Goal: Information Seeking & Learning: Understand process/instructions

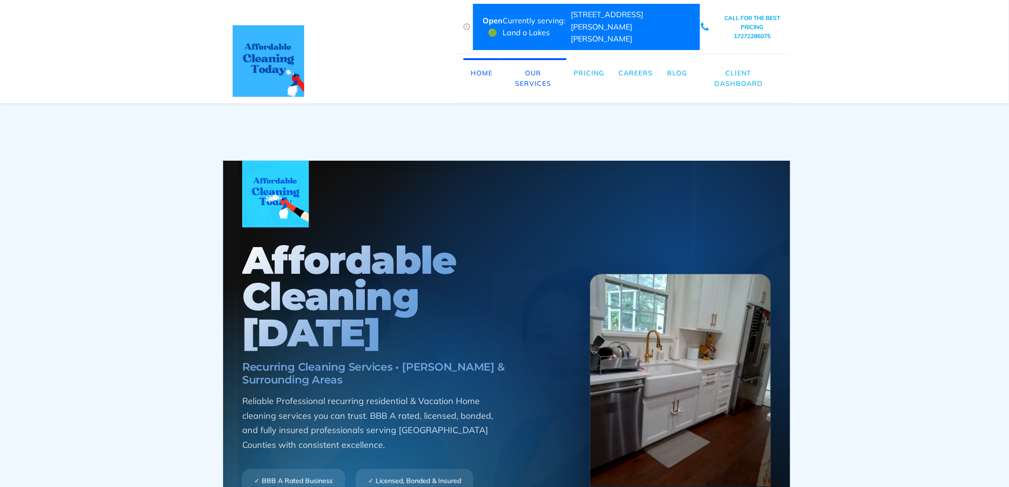
scroll to position [0, 5]
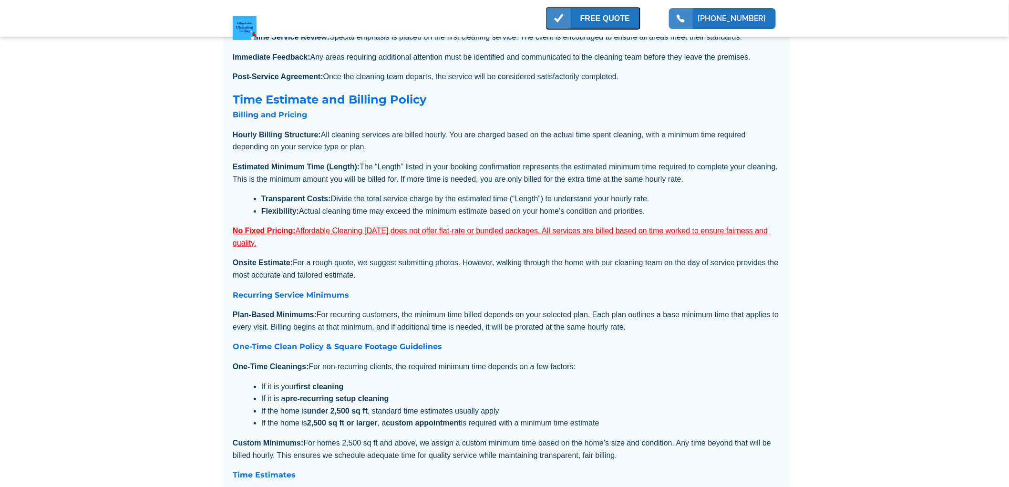
scroll to position [370, 0]
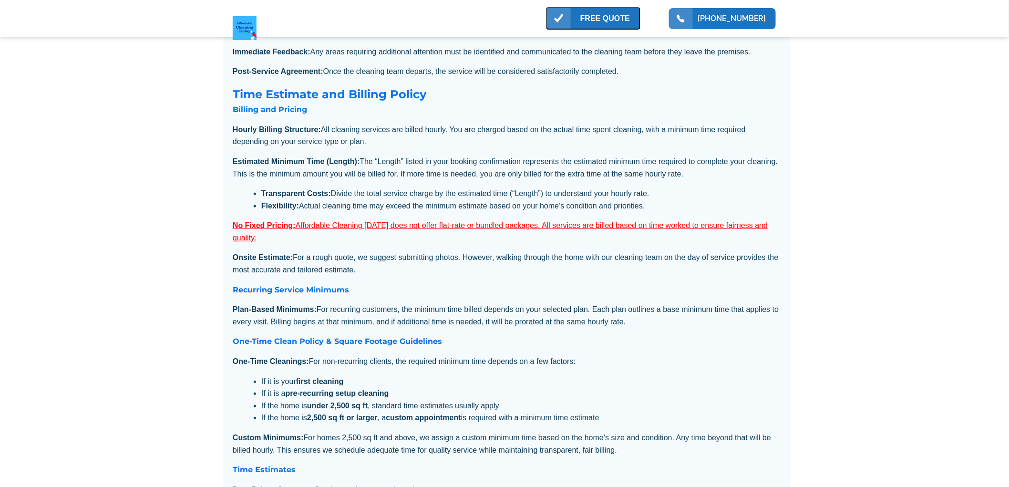
click at [446, 180] on p "Estimated Minimum Time (Length): The “Length” listed in your booking confirmati…" at bounding box center [507, 167] width 548 height 24
drag, startPoint x: 663, startPoint y: 212, endPoint x: 220, endPoint y: 175, distance: 443.8
drag, startPoint x: 263, startPoint y: 186, endPoint x: 255, endPoint y: 173, distance: 15.0
click at [255, 173] on p "Estimated Minimum Time (Length): The “Length” listed in your booking confirmati…" at bounding box center [507, 167] width 548 height 24
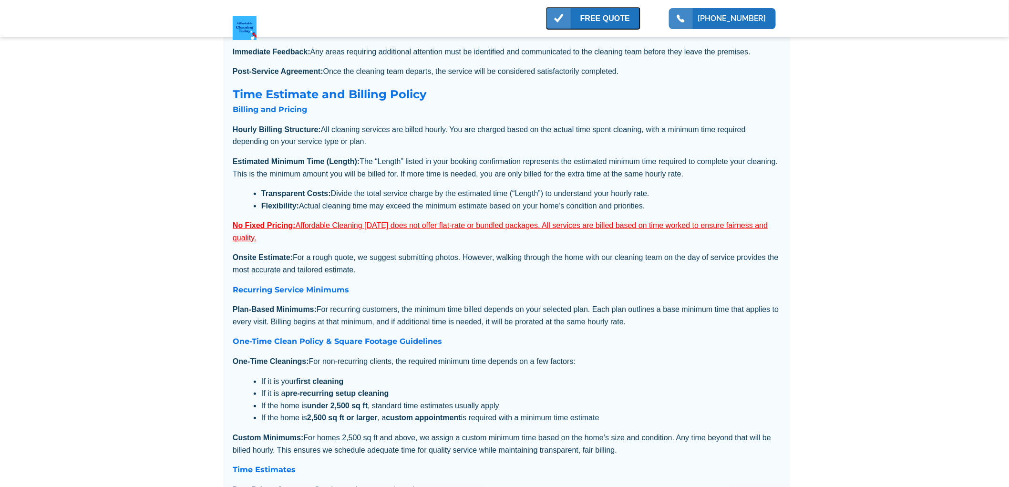
drag, startPoint x: 266, startPoint y: 159, endPoint x: 694, endPoint y: 211, distance: 431.7
click at [694, 211] on div "Affordable Cleaning Today Policies Service Completion Acknowledgment Policy Rev…" at bounding box center [506, 340] width 567 height 802
copy div "Hourly Billing Structure: All cleaning services are billed hourly. You are char…"
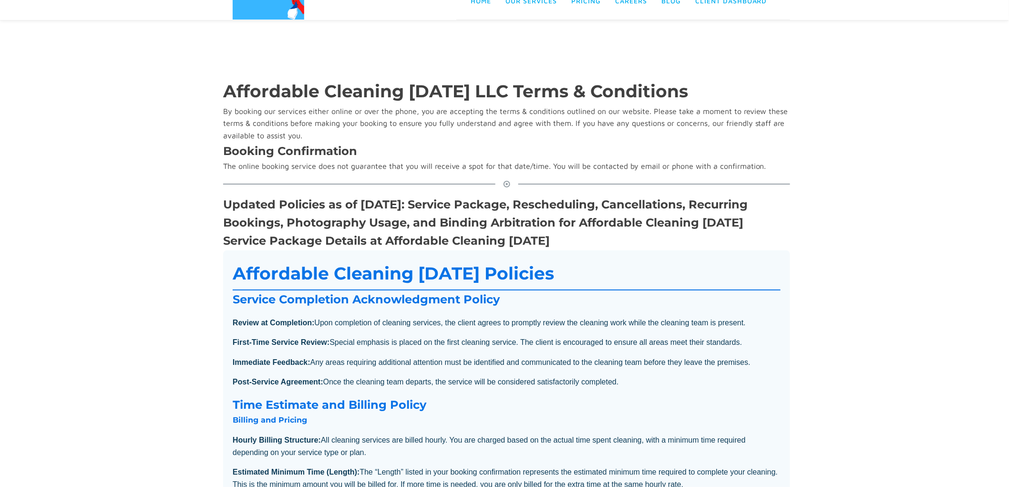
scroll to position [53, 0]
